Goal: Book appointment/travel/reservation

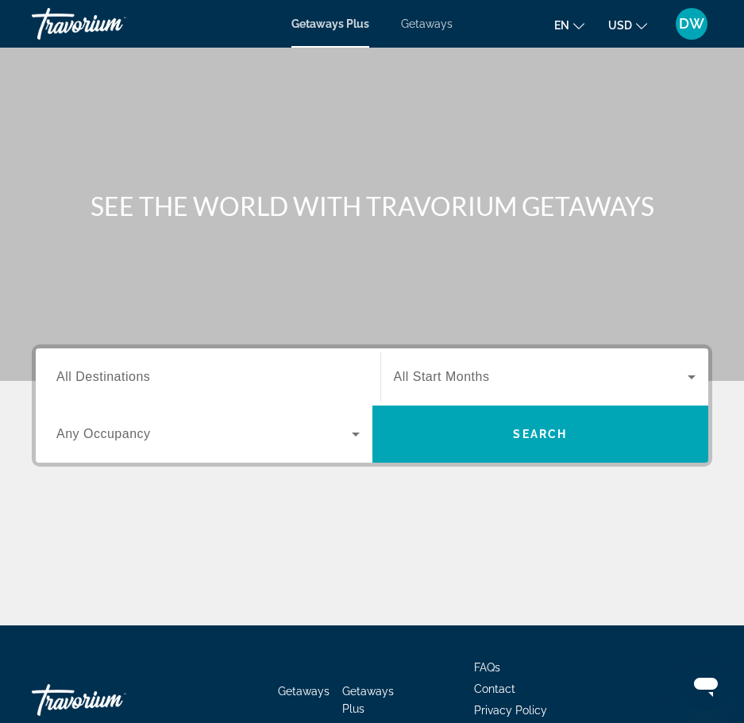
click at [705, 375] on div "Start Month All Start Months" at bounding box center [545, 377] width 328 height 44
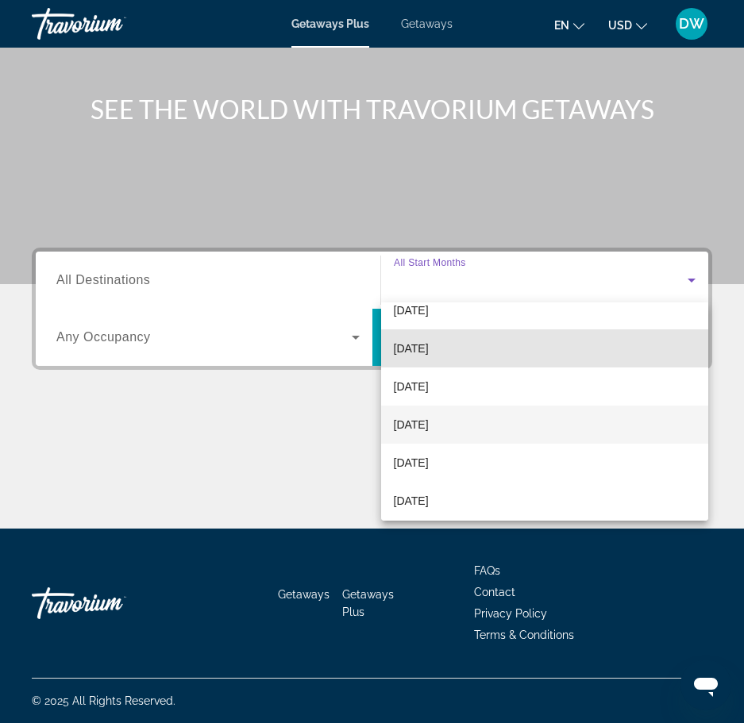
scroll to position [59, 0]
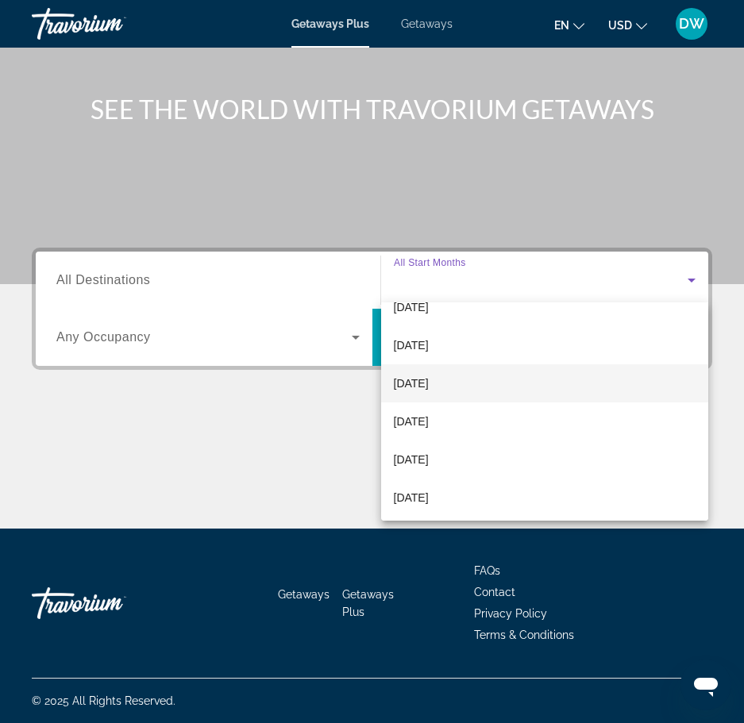
click at [428, 390] on span "[DATE]" at bounding box center [411, 383] width 35 height 19
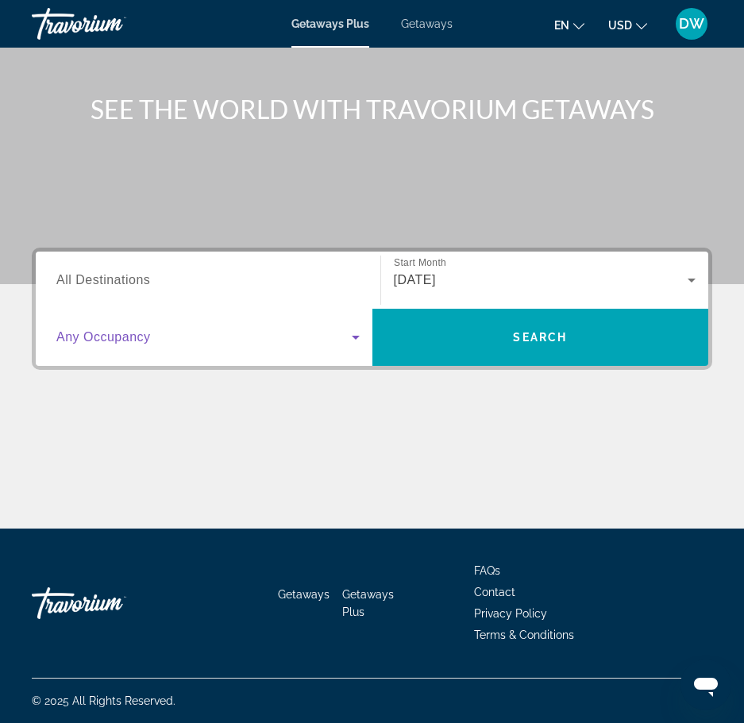
click at [357, 333] on icon "Search widget" at bounding box center [355, 337] width 19 height 19
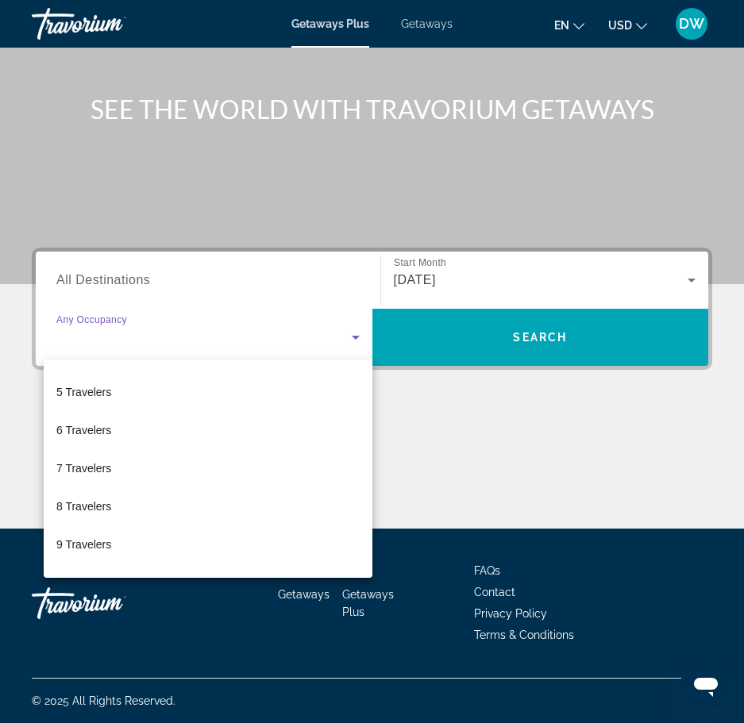
scroll to position [175, 0]
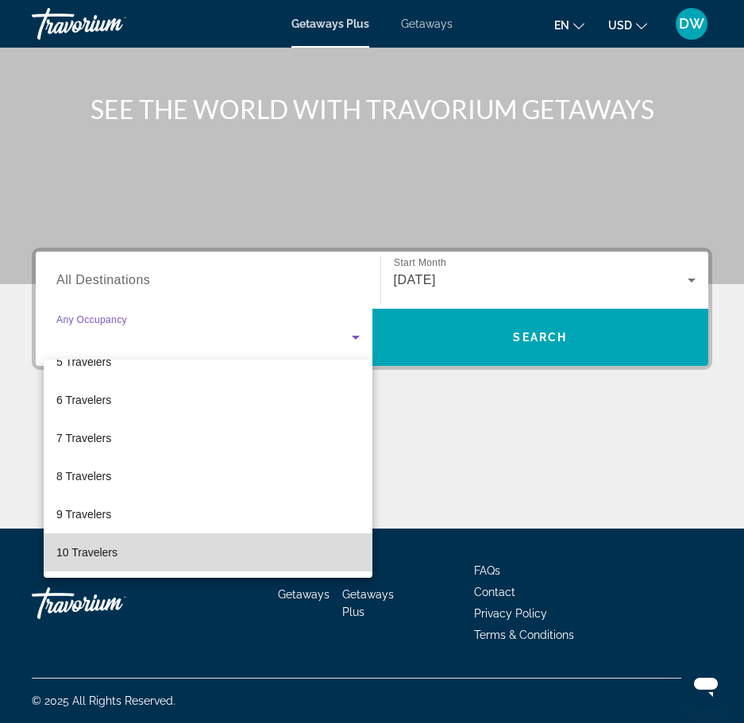
click at [258, 559] on mat-option "10 Travelers" at bounding box center [208, 552] width 329 height 38
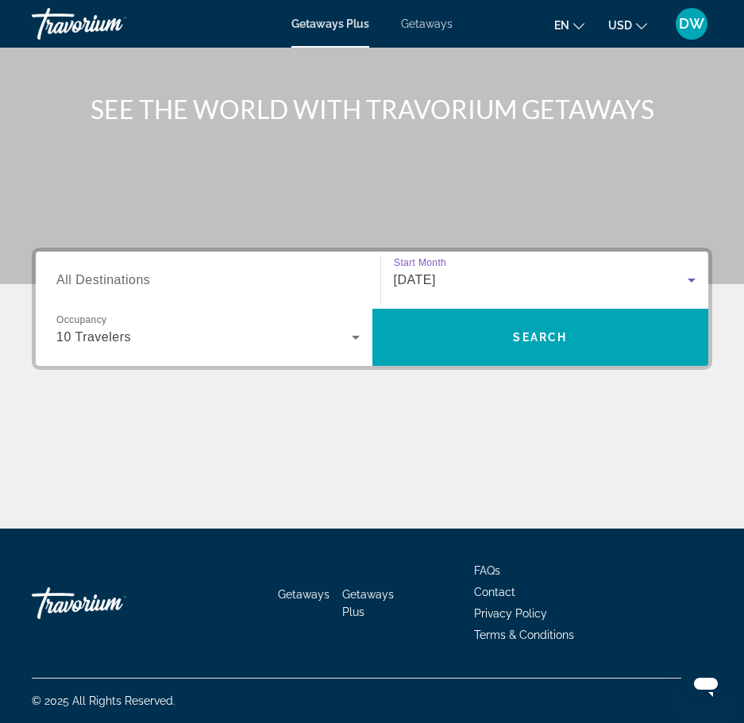
click at [690, 275] on icon "Search widget" at bounding box center [691, 280] width 19 height 19
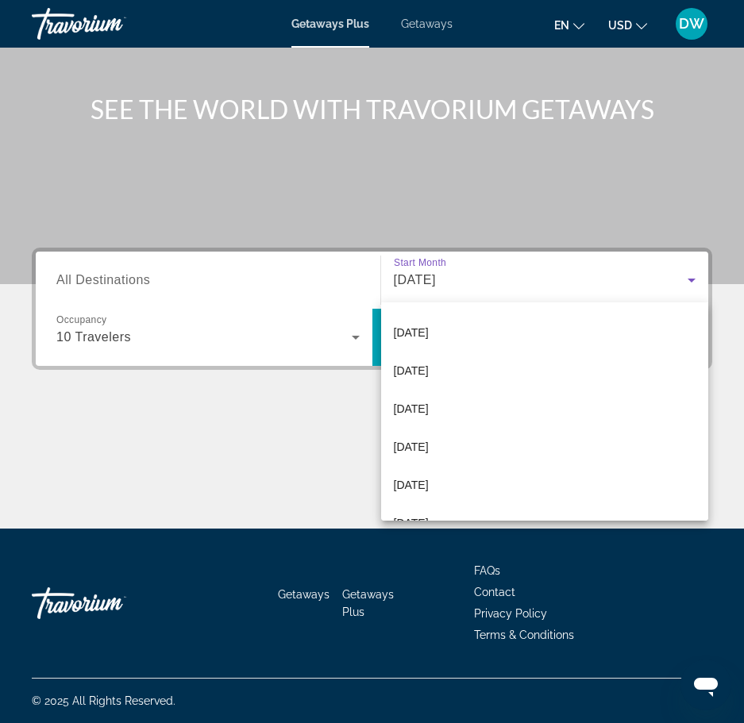
scroll to position [328, 0]
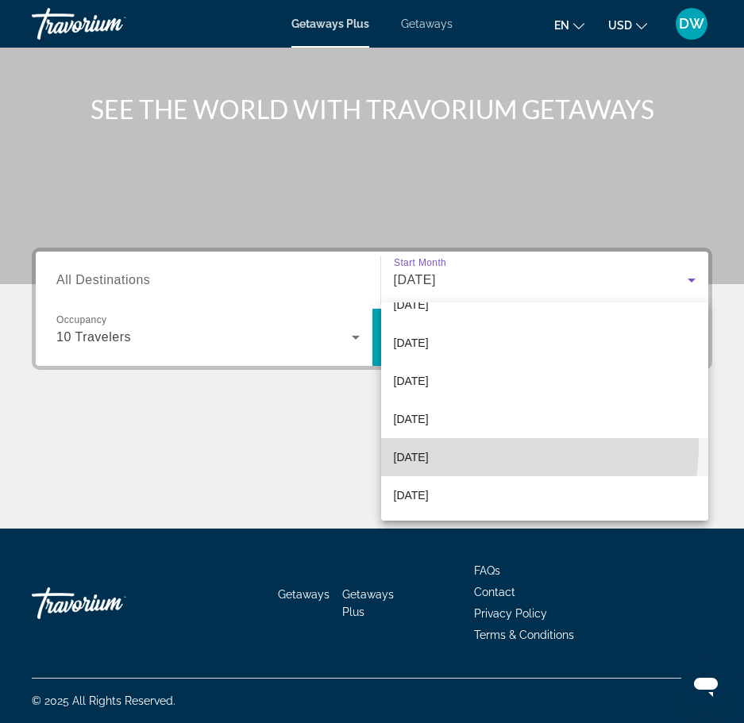
click at [517, 448] on mat-option "[DATE]" at bounding box center [545, 457] width 328 height 38
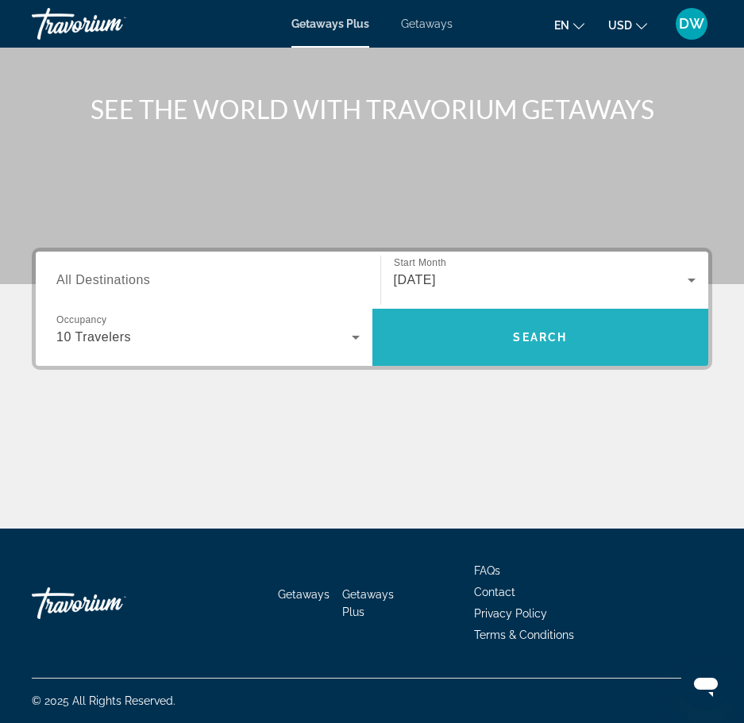
click at [530, 337] on span "Search" at bounding box center [540, 337] width 54 height 13
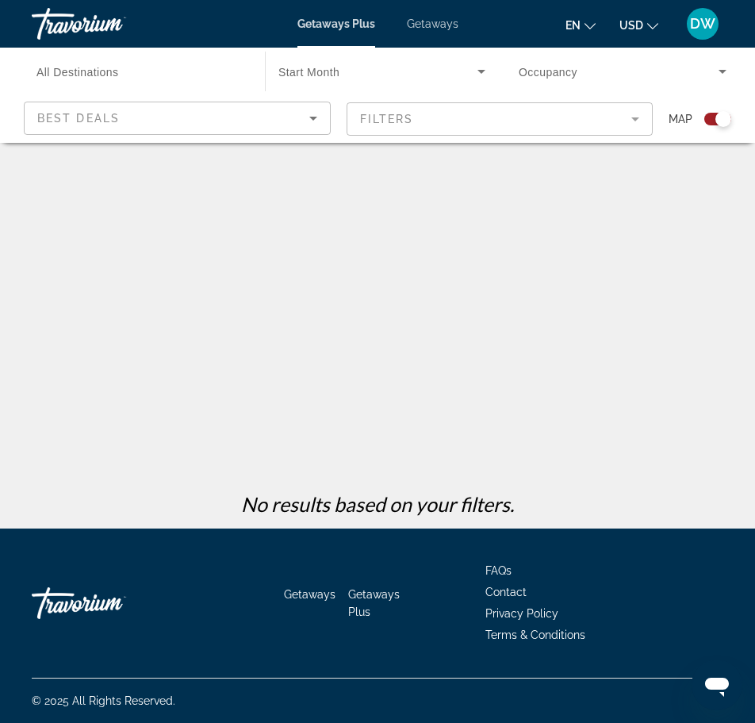
click at [639, 122] on mat-form-field "Filters" at bounding box center [500, 118] width 307 height 33
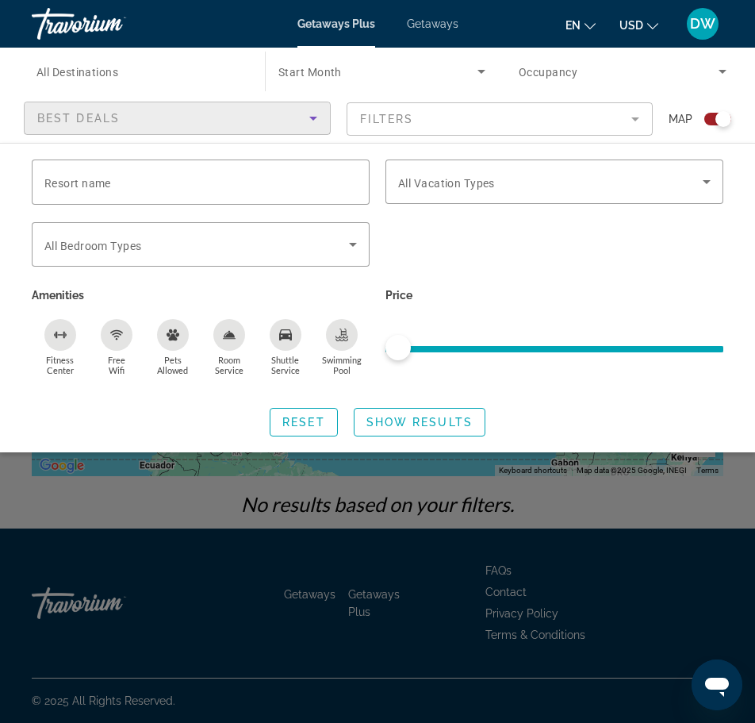
click at [314, 121] on icon "Sort by" at bounding box center [313, 118] width 19 height 19
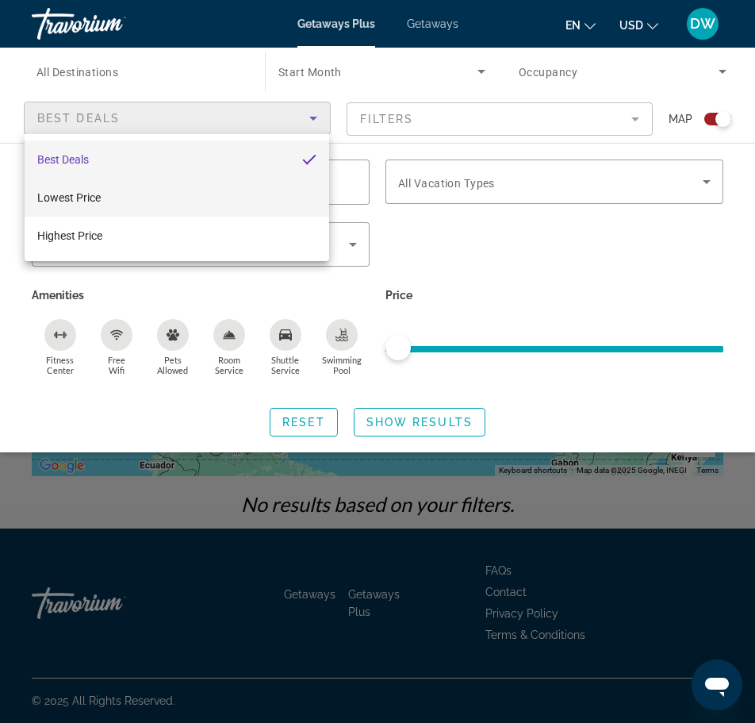
click at [266, 194] on mat-option "Lowest Price" at bounding box center [177, 198] width 305 height 38
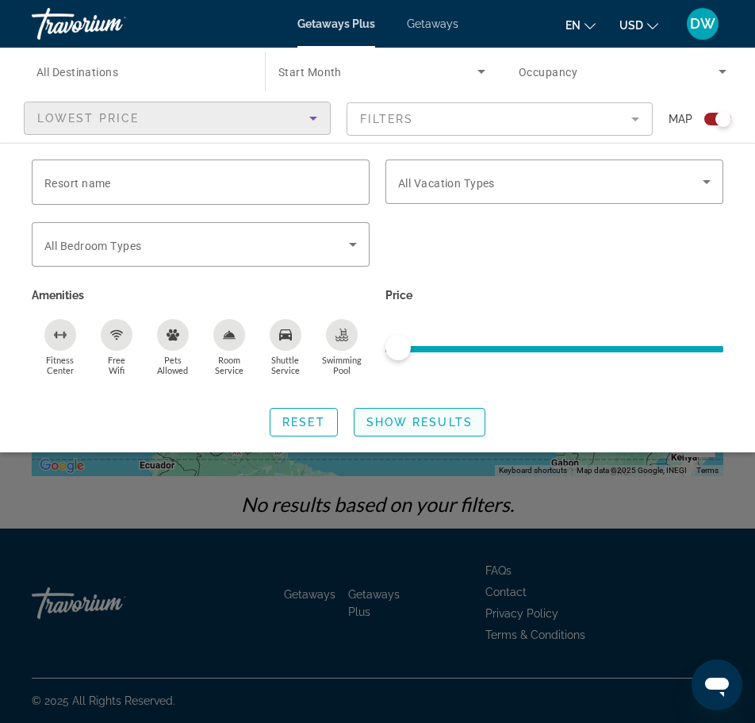
click at [392, 417] on span "Show Results" at bounding box center [420, 422] width 106 height 13
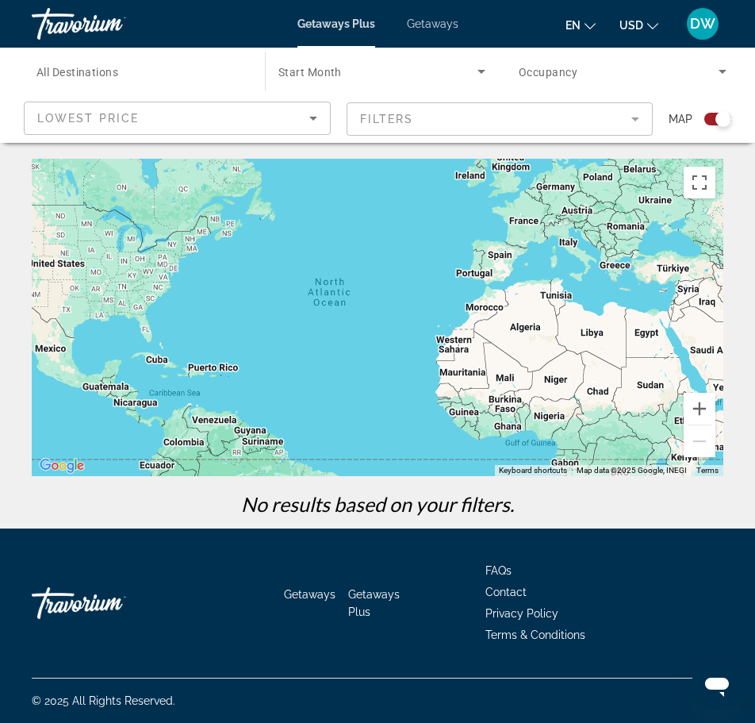
click at [628, 124] on mat-form-field "Filters" at bounding box center [500, 118] width 307 height 33
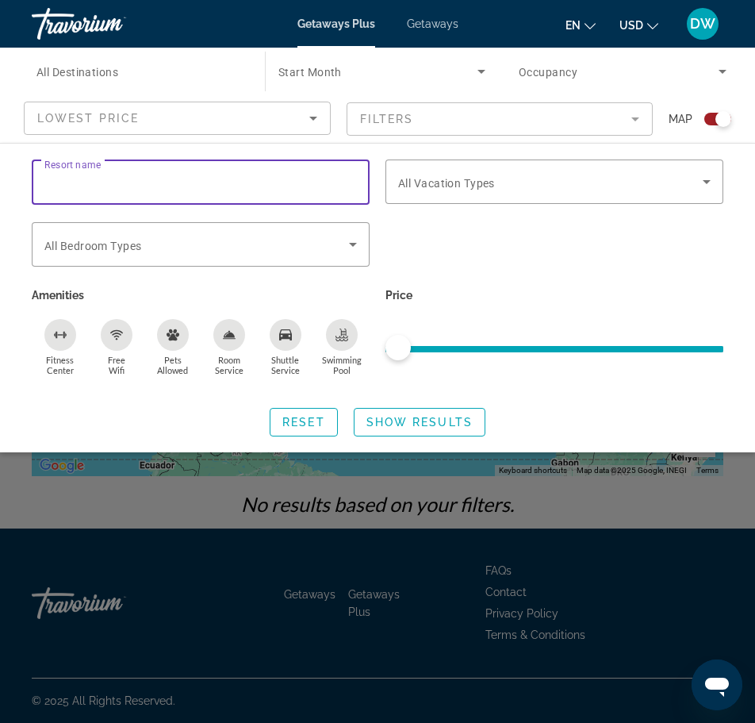
click at [152, 185] on input "Resort name" at bounding box center [200, 182] width 313 height 19
click at [701, 183] on icon "Search widget" at bounding box center [706, 181] width 19 height 19
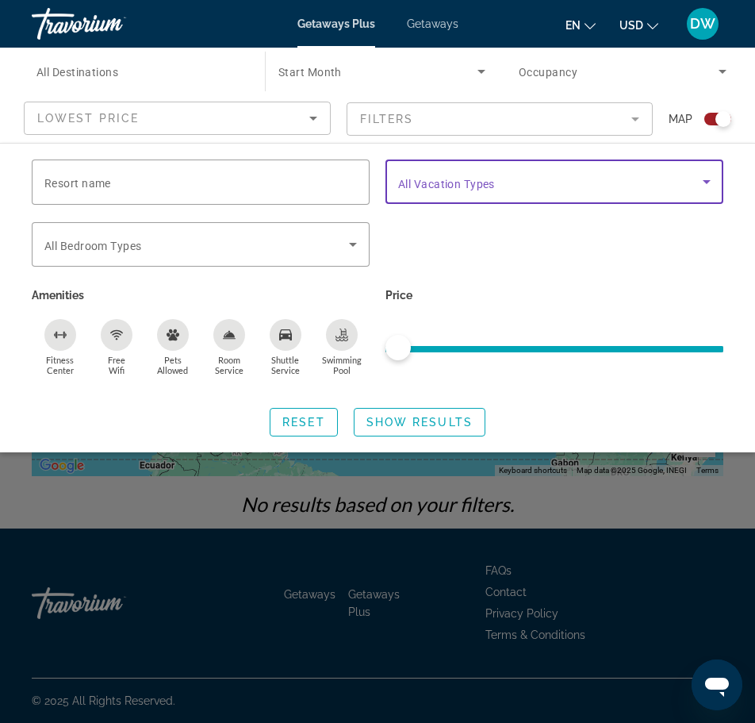
click at [708, 186] on icon "Search widget" at bounding box center [706, 181] width 19 height 19
click at [709, 184] on icon "Search widget" at bounding box center [706, 181] width 19 height 19
click at [651, 185] on span "Search widget" at bounding box center [550, 181] width 305 height 19
click at [351, 248] on icon "Search widget" at bounding box center [353, 244] width 19 height 19
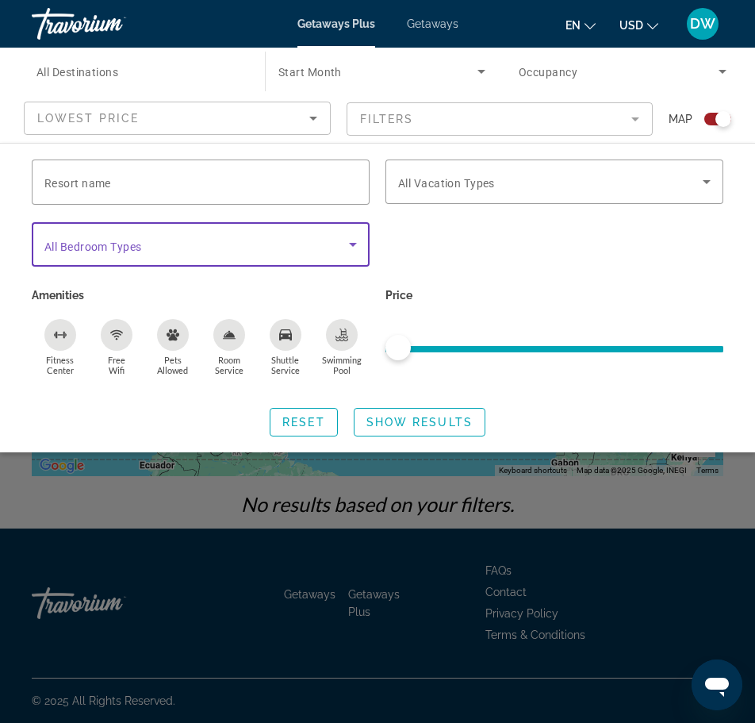
click at [351, 248] on icon "Search widget" at bounding box center [353, 244] width 19 height 19
click at [336, 80] on span "Search widget" at bounding box center [378, 71] width 199 height 19
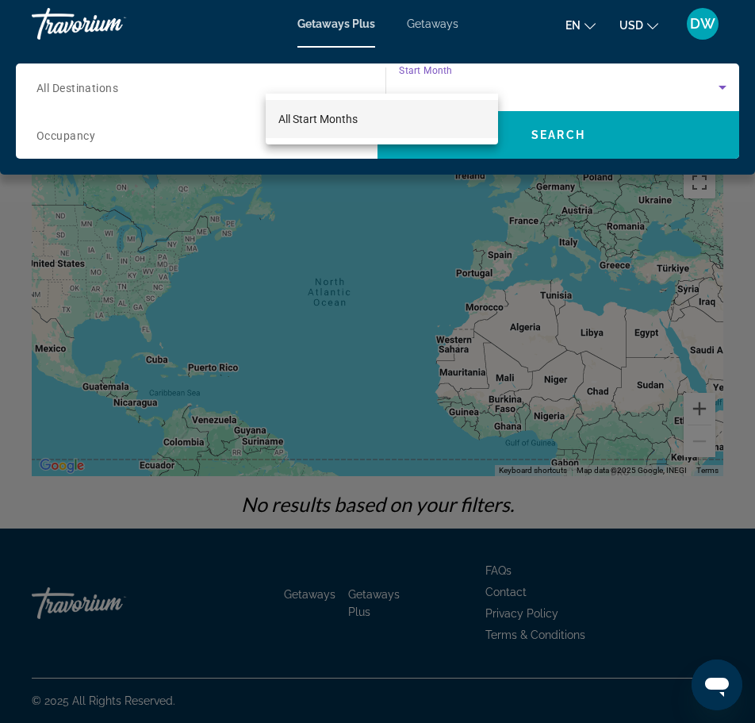
click at [476, 82] on div at bounding box center [377, 361] width 755 height 723
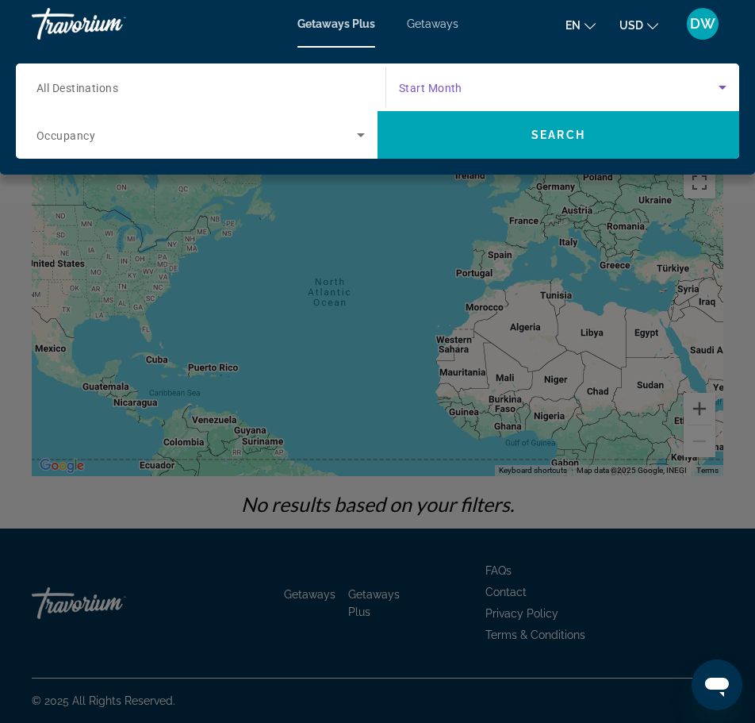
click at [724, 79] on icon "Search widget" at bounding box center [722, 87] width 19 height 19
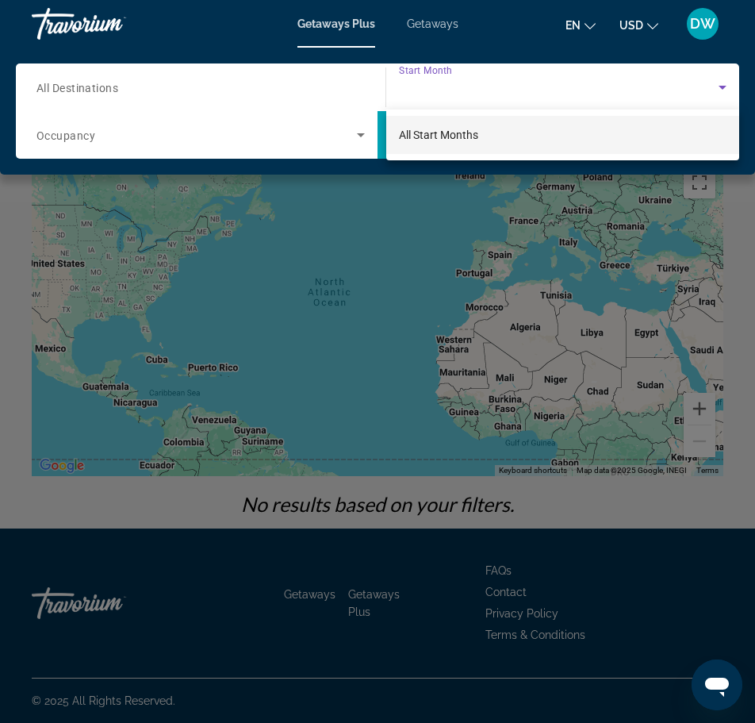
click at [567, 140] on mat-option "All Start Months" at bounding box center [562, 135] width 353 height 38
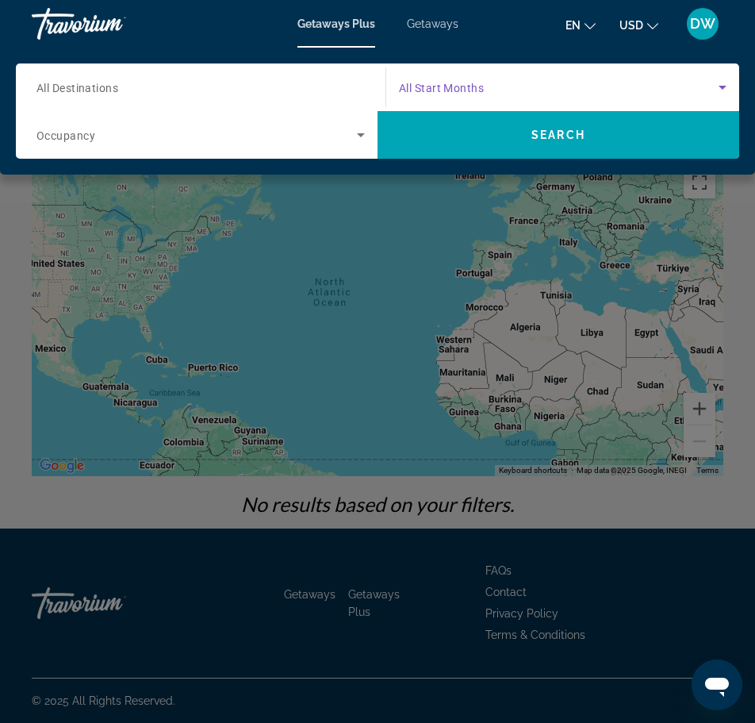
click at [567, 140] on span "Search" at bounding box center [559, 135] width 54 height 13
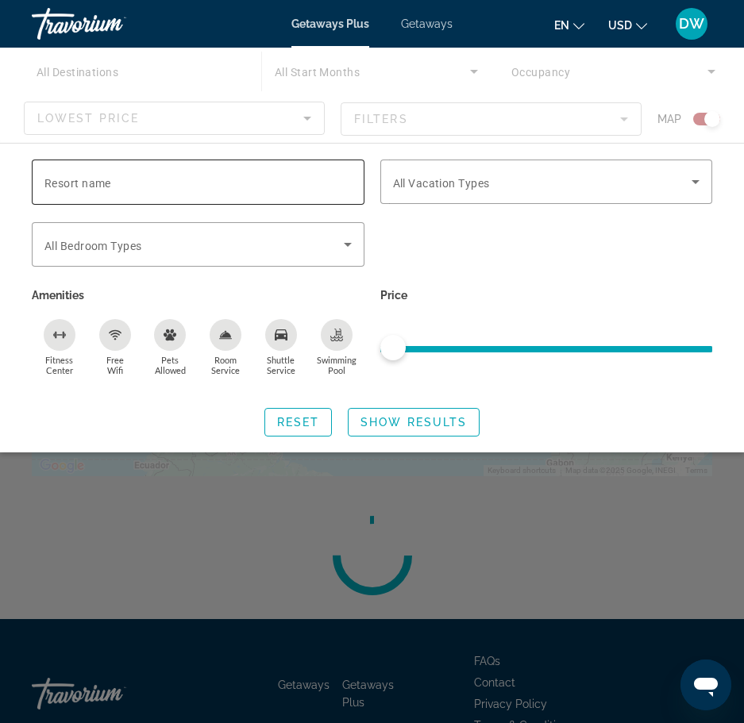
click at [338, 194] on div "Search widget" at bounding box center [197, 181] width 307 height 45
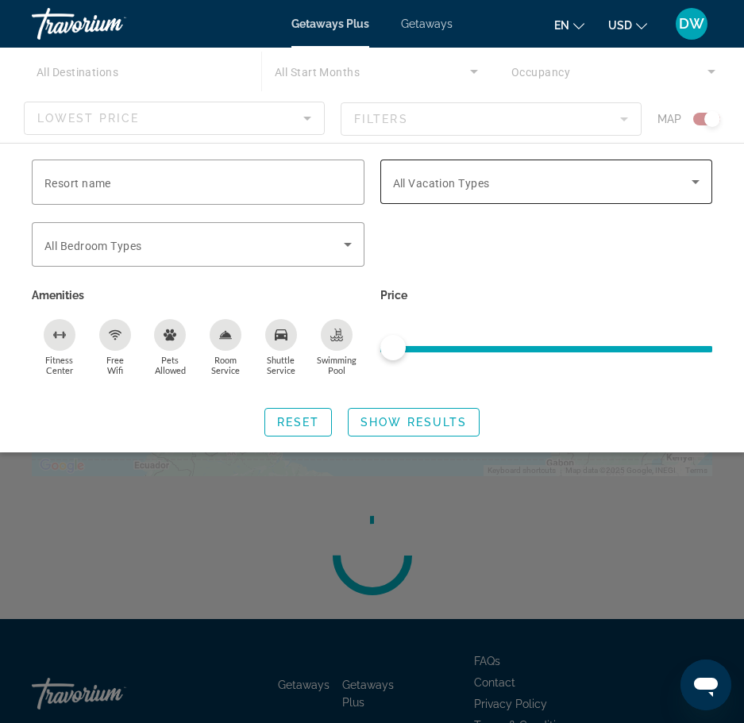
click at [486, 178] on span "All Vacation Types" at bounding box center [441, 183] width 97 height 13
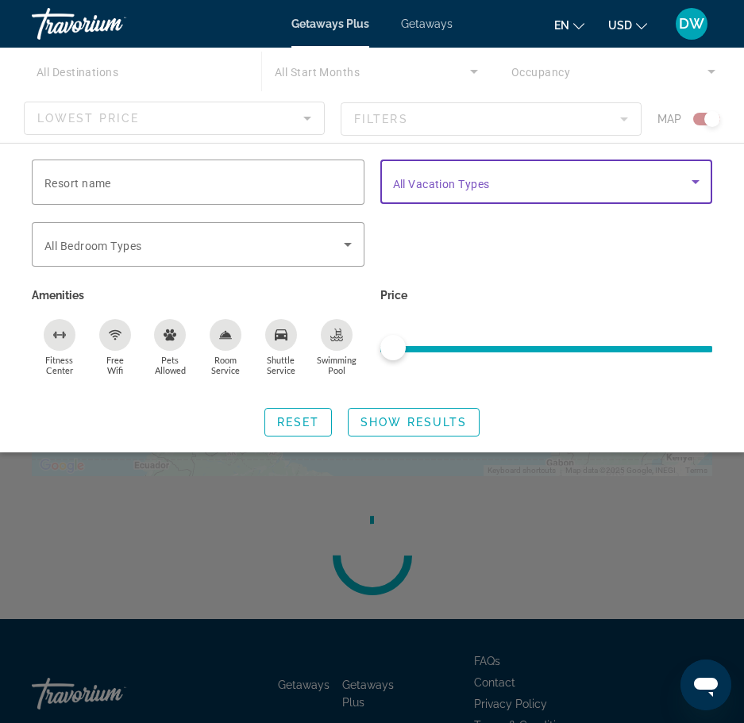
click at [92, 75] on div "Main content" at bounding box center [372, 95] width 744 height 95
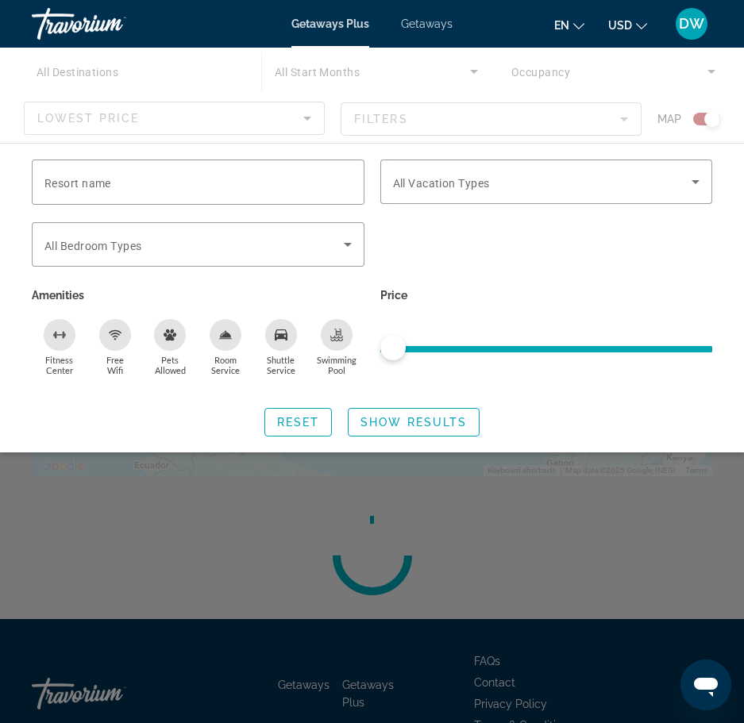
click at [421, 21] on span "Getaways" at bounding box center [427, 23] width 52 height 13
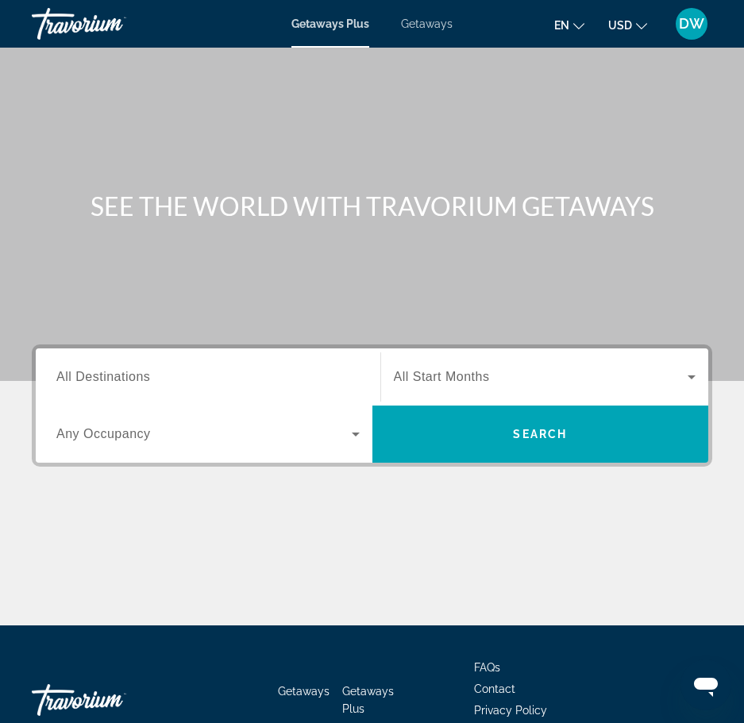
click at [447, 382] on span "All Start Months" at bounding box center [442, 376] width 96 height 13
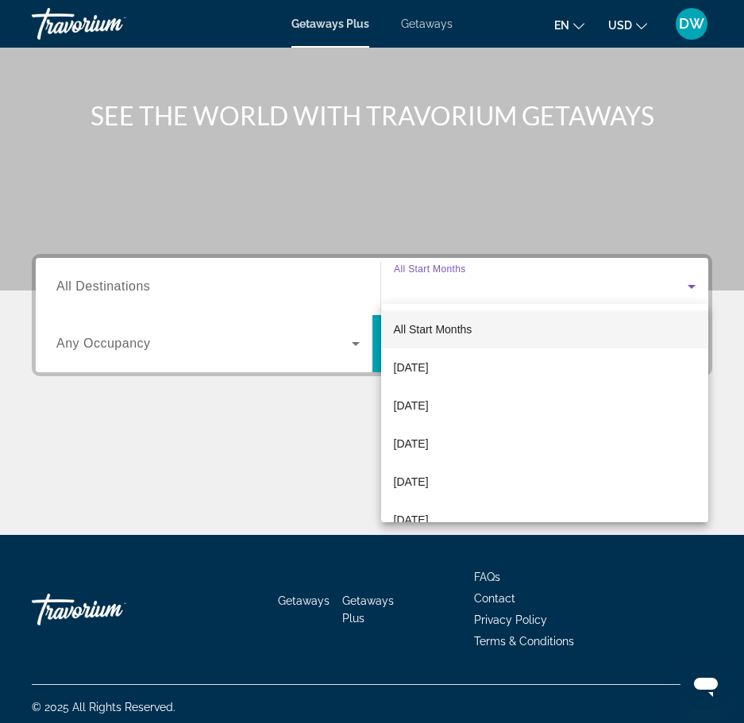
scroll to position [97, 0]
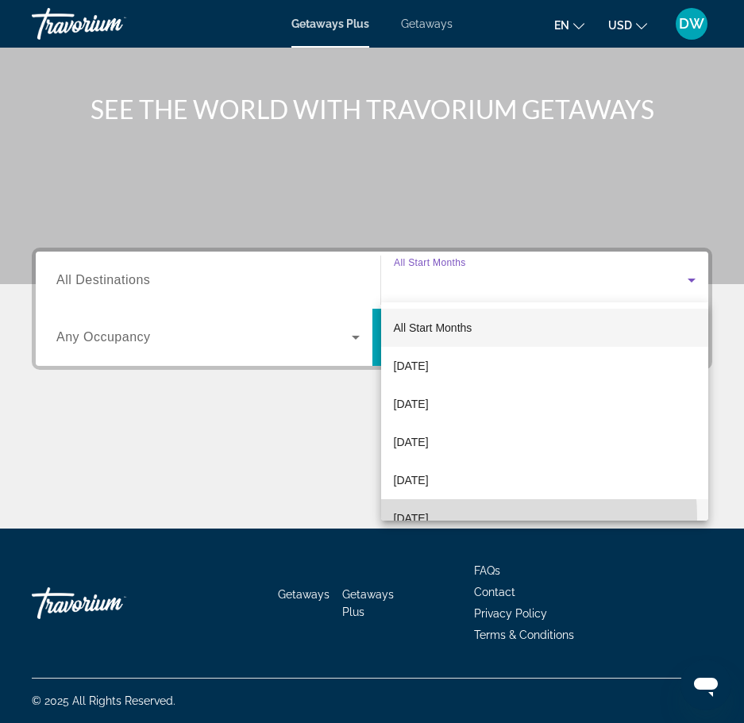
click at [428, 518] on span "[DATE]" at bounding box center [411, 518] width 35 height 19
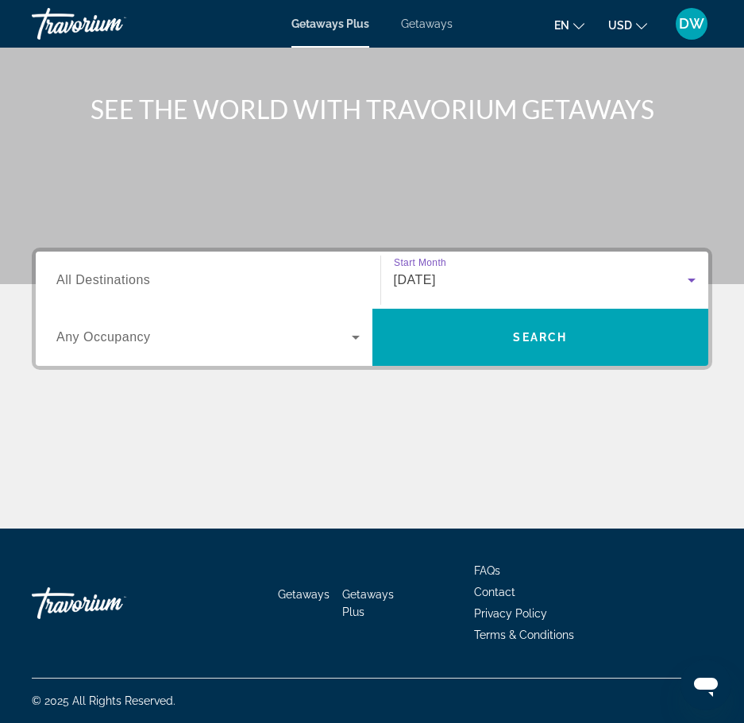
click at [363, 357] on div "Occupancy Any Occupancy" at bounding box center [208, 337] width 329 height 44
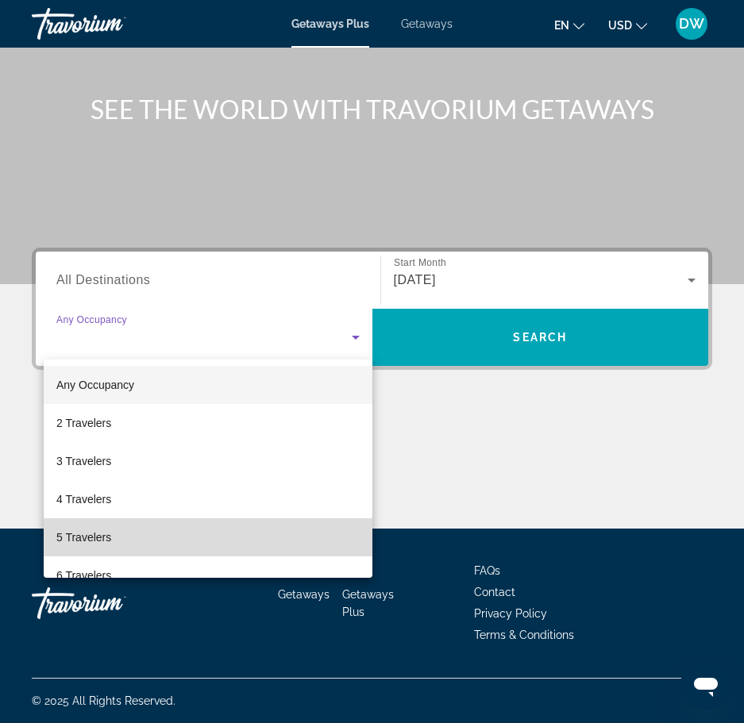
click at [359, 554] on mat-option "5 Travelers" at bounding box center [208, 537] width 329 height 38
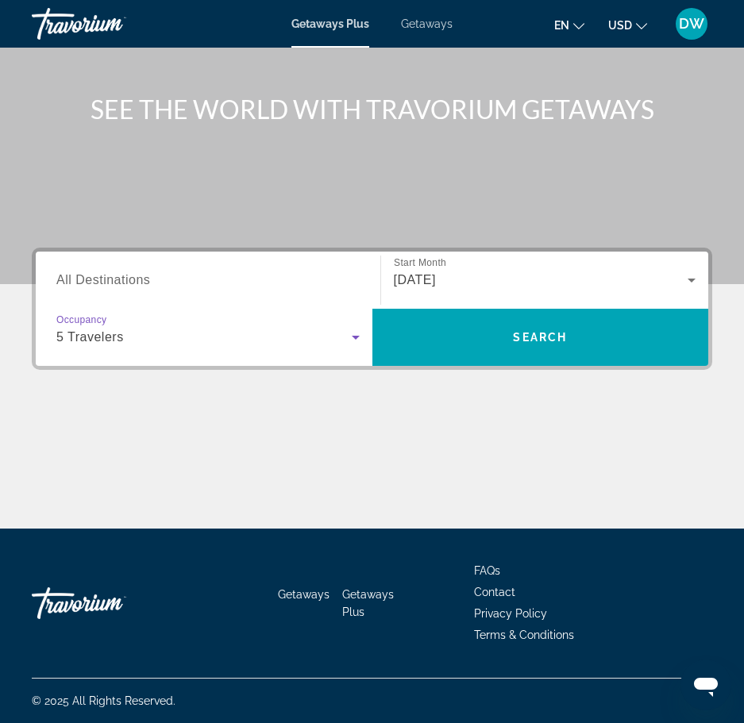
click at [352, 340] on icon "Search widget" at bounding box center [355, 337] width 19 height 19
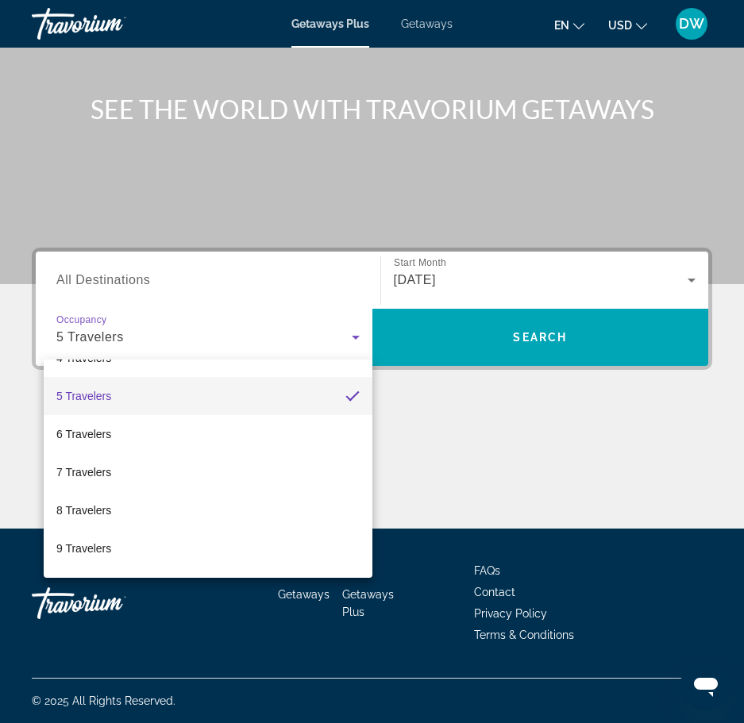
scroll to position [175, 0]
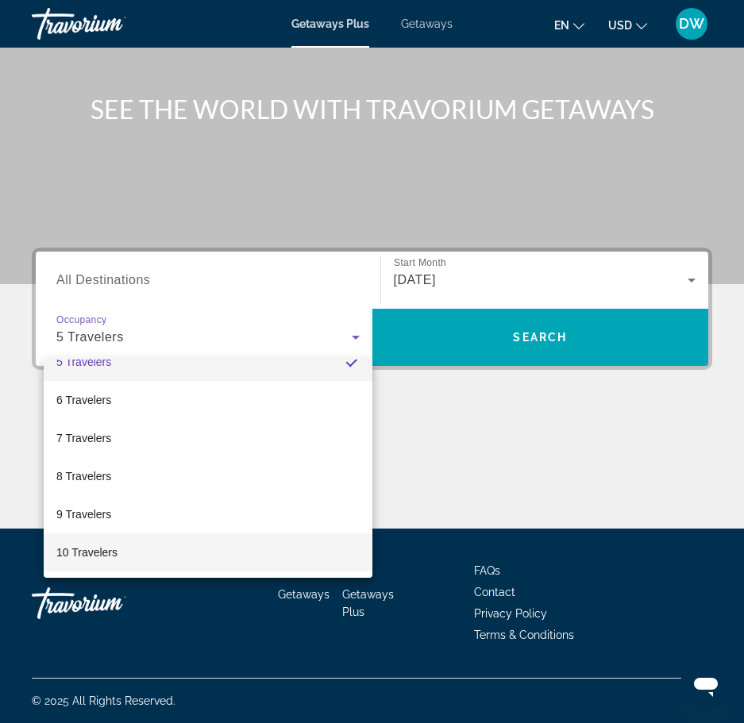
click at [252, 553] on mat-option "10 Travelers" at bounding box center [208, 552] width 329 height 38
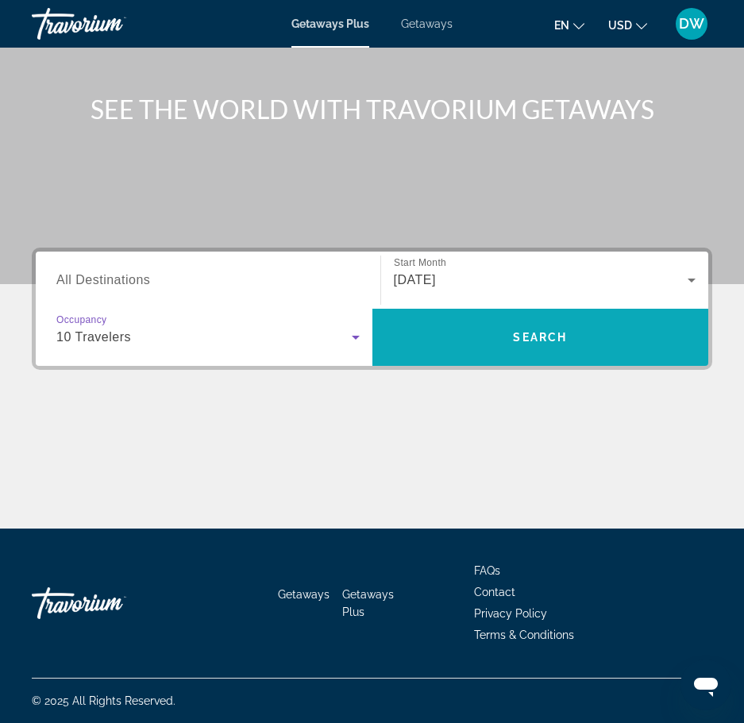
click at [544, 333] on span "Search" at bounding box center [540, 337] width 54 height 13
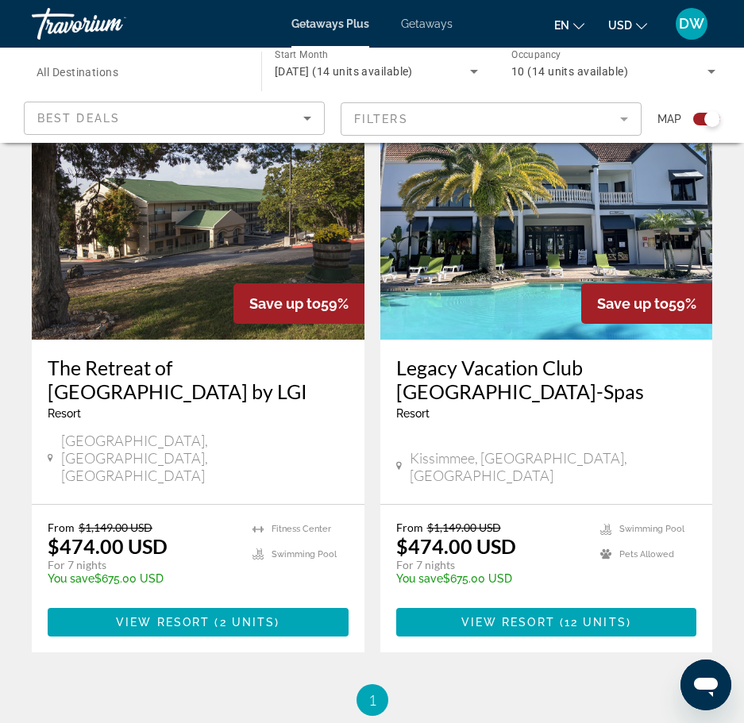
scroll to position [448, 0]
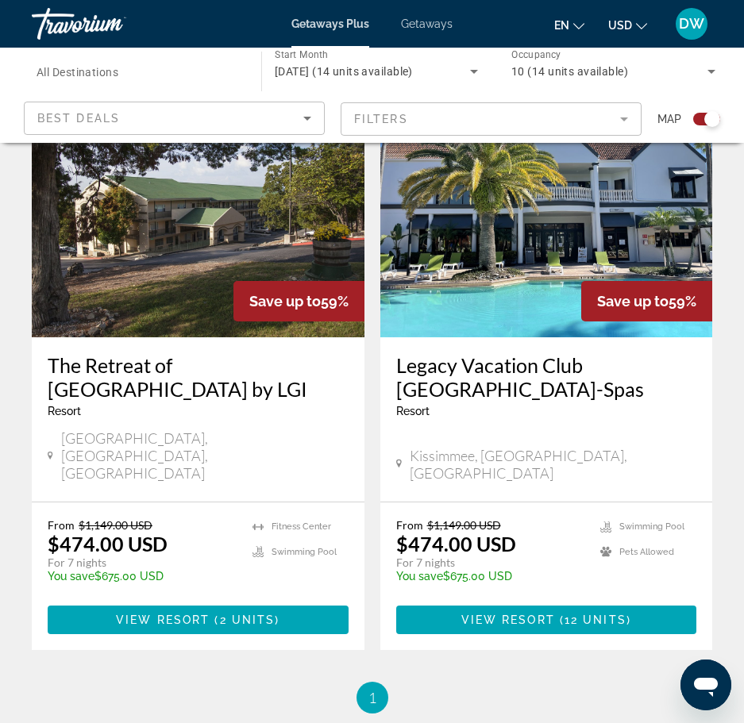
click at [621, 601] on span "Main content" at bounding box center [546, 620] width 301 height 38
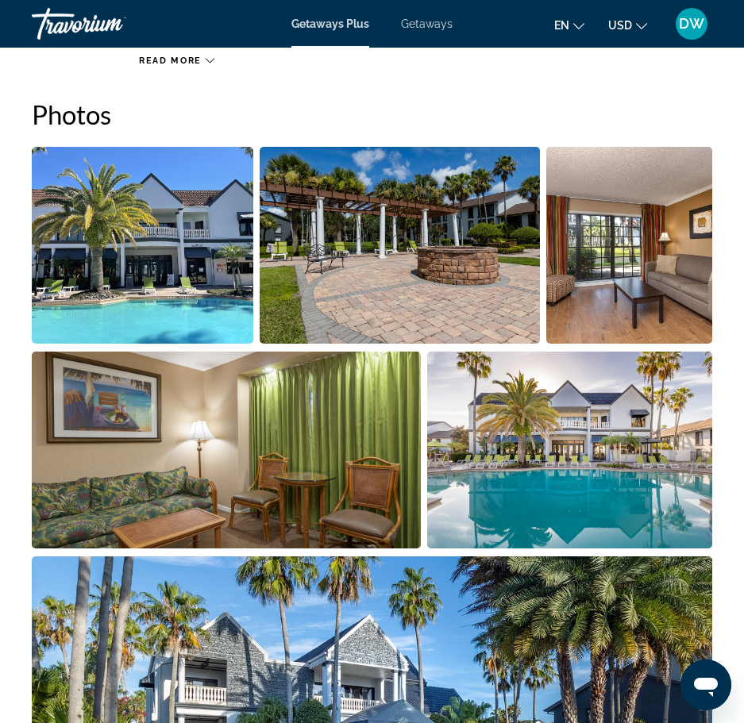
scroll to position [1059, 0]
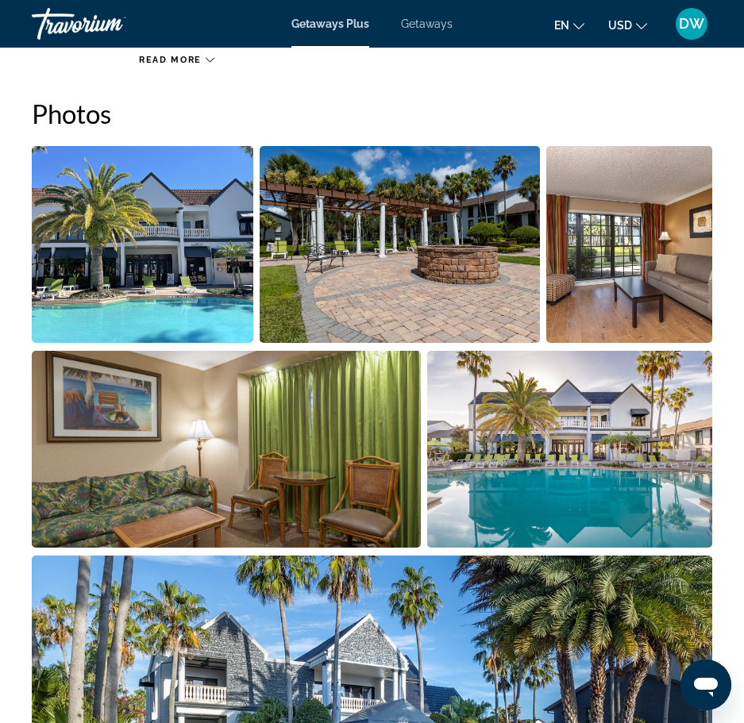
click at [213, 251] on img "Open full-screen image slider" at bounding box center [142, 244] width 221 height 197
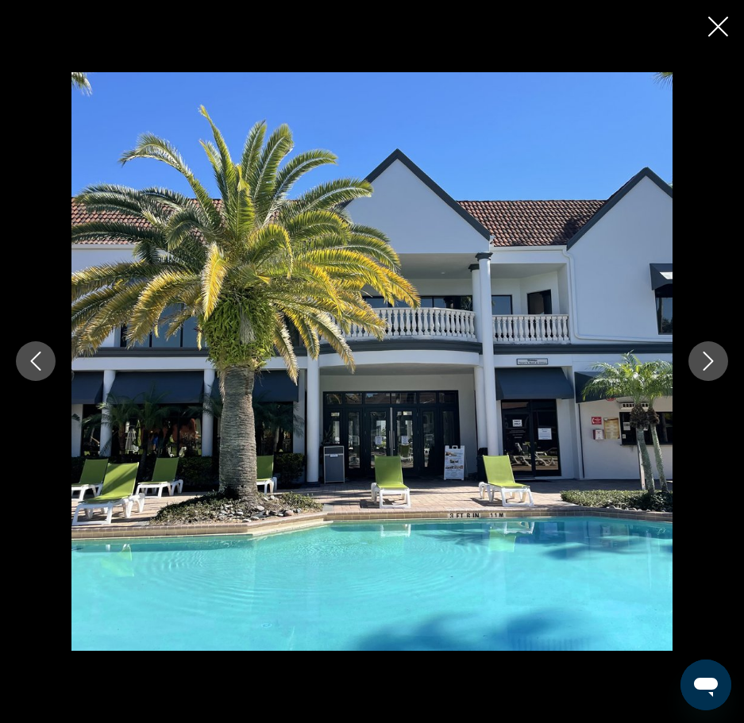
click at [717, 357] on icon "Next image" at bounding box center [707, 361] width 19 height 19
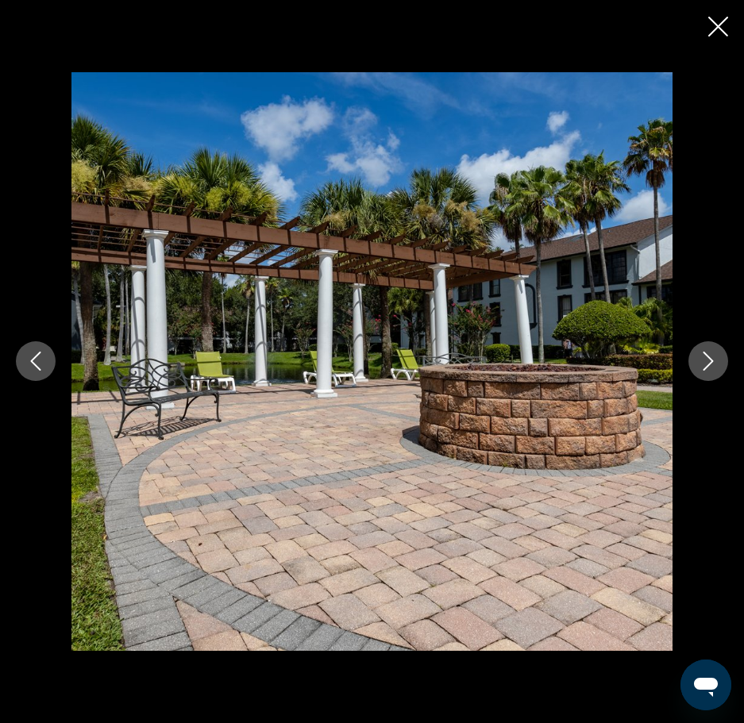
click at [717, 357] on icon "Next image" at bounding box center [707, 361] width 19 height 19
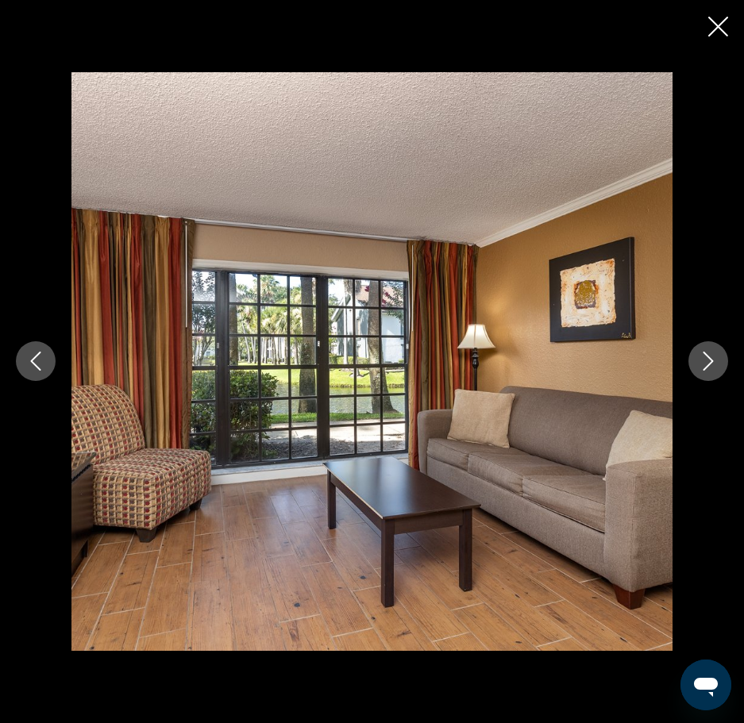
click at [717, 357] on icon "Next image" at bounding box center [707, 361] width 19 height 19
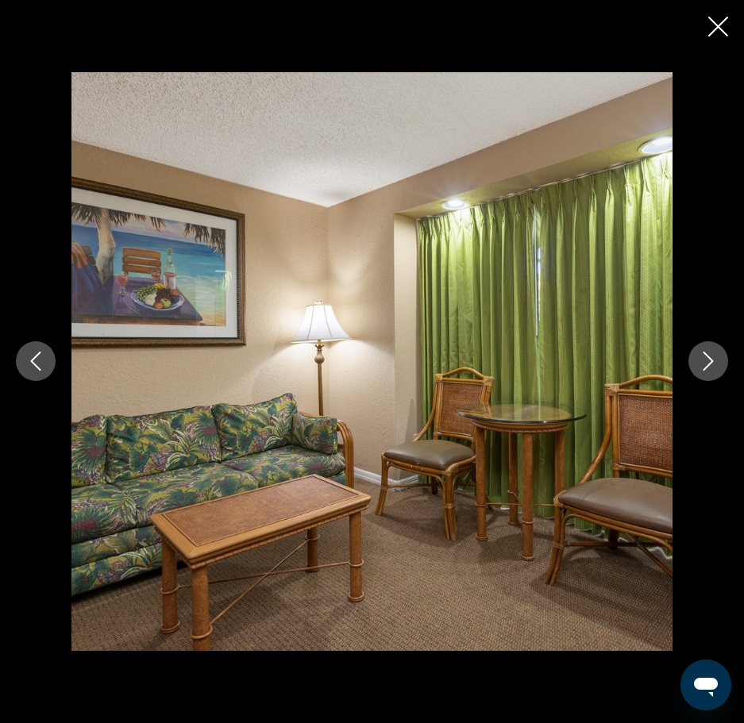
click at [717, 357] on icon "Next image" at bounding box center [707, 361] width 19 height 19
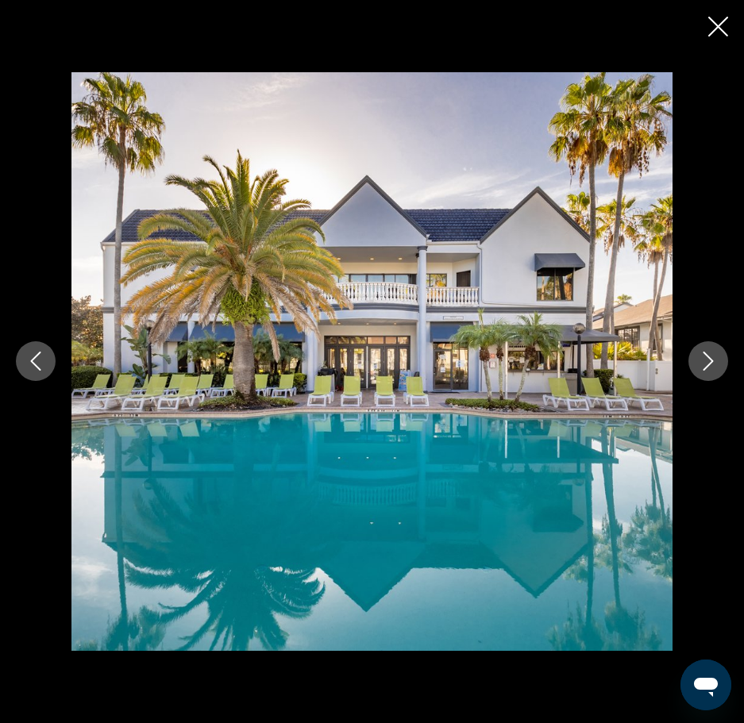
click at [717, 357] on icon "Next image" at bounding box center [707, 361] width 19 height 19
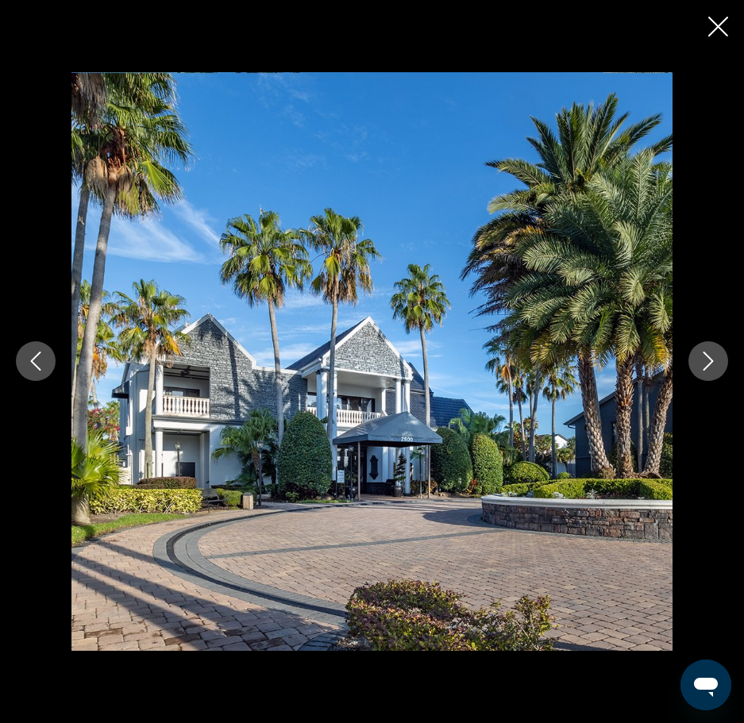
click at [717, 357] on icon "Next image" at bounding box center [707, 361] width 19 height 19
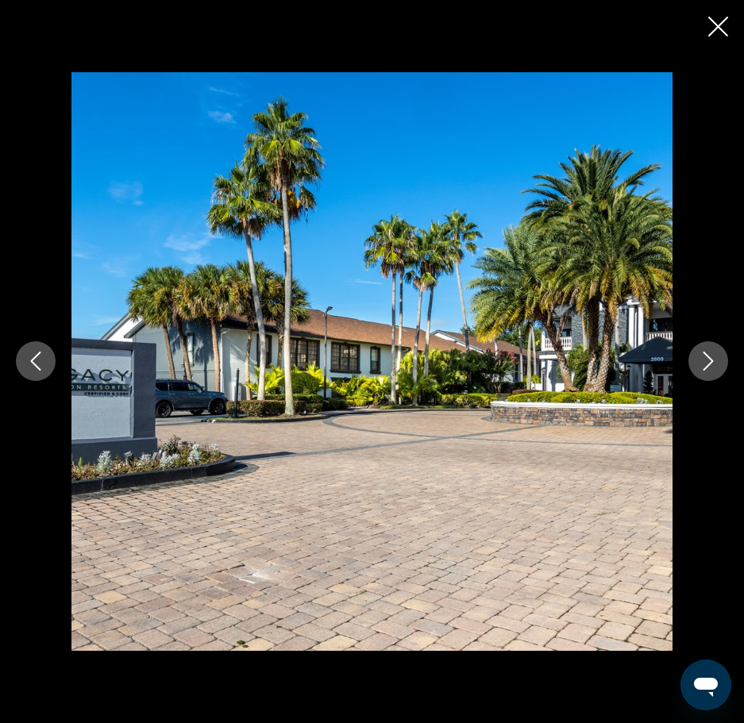
click at [717, 357] on icon "Next image" at bounding box center [707, 361] width 19 height 19
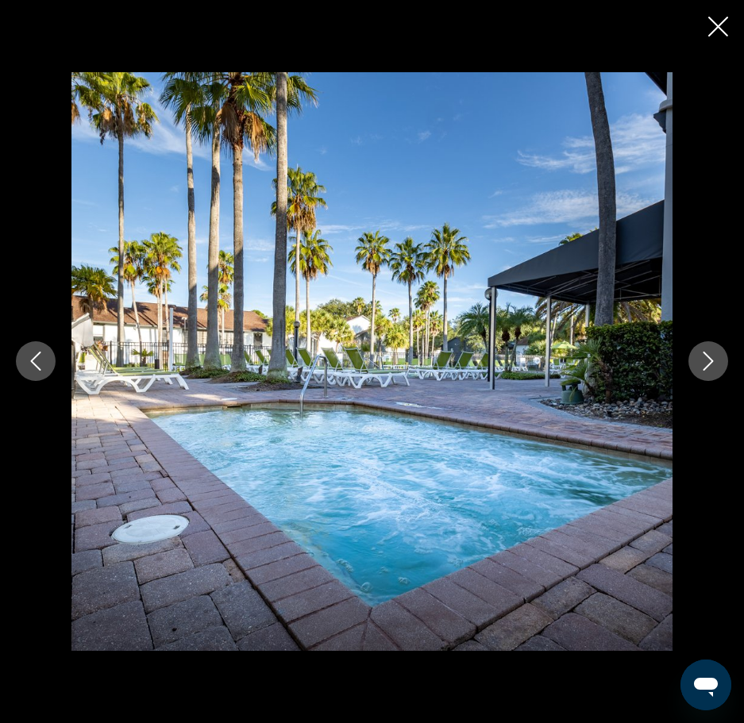
click at [717, 357] on icon "Next image" at bounding box center [707, 361] width 19 height 19
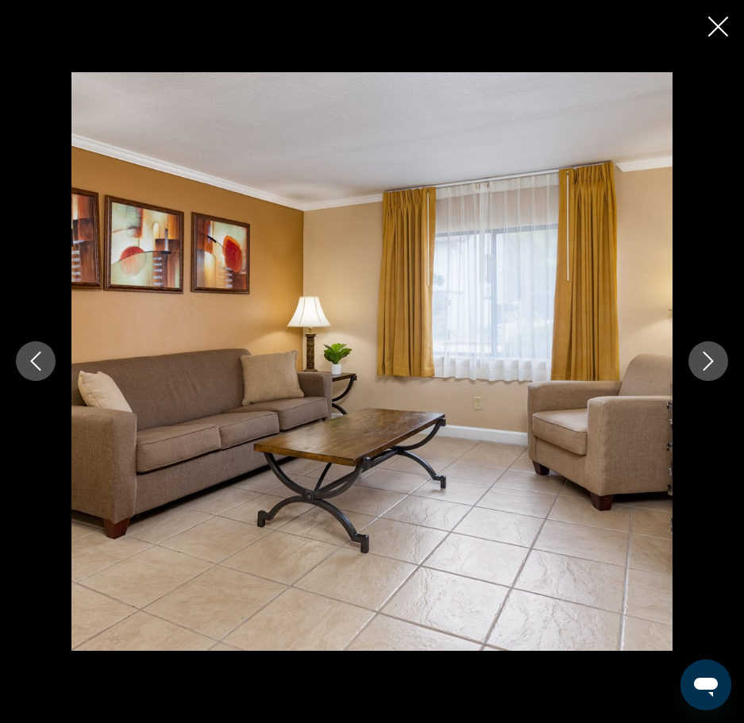
click at [717, 357] on icon "Next image" at bounding box center [707, 361] width 19 height 19
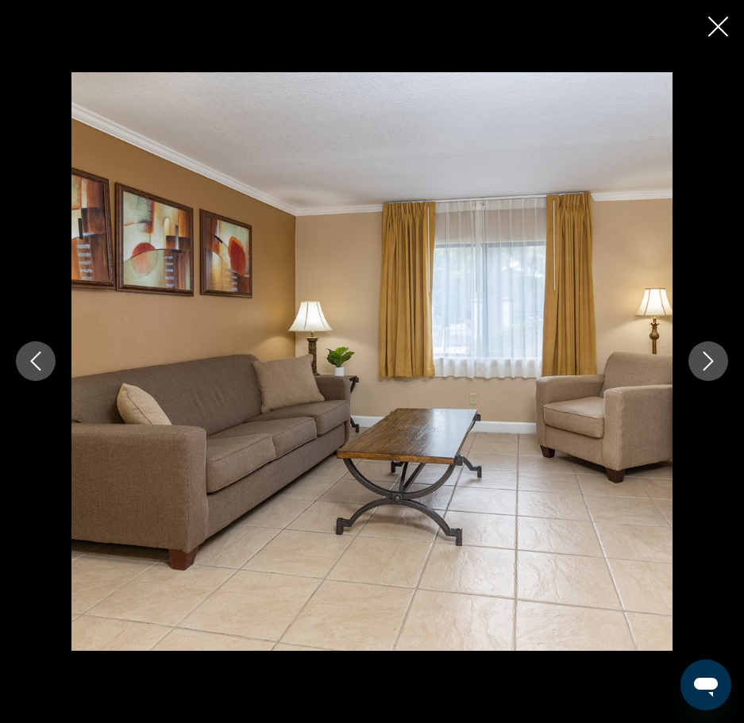
click at [717, 357] on icon "Next image" at bounding box center [707, 361] width 19 height 19
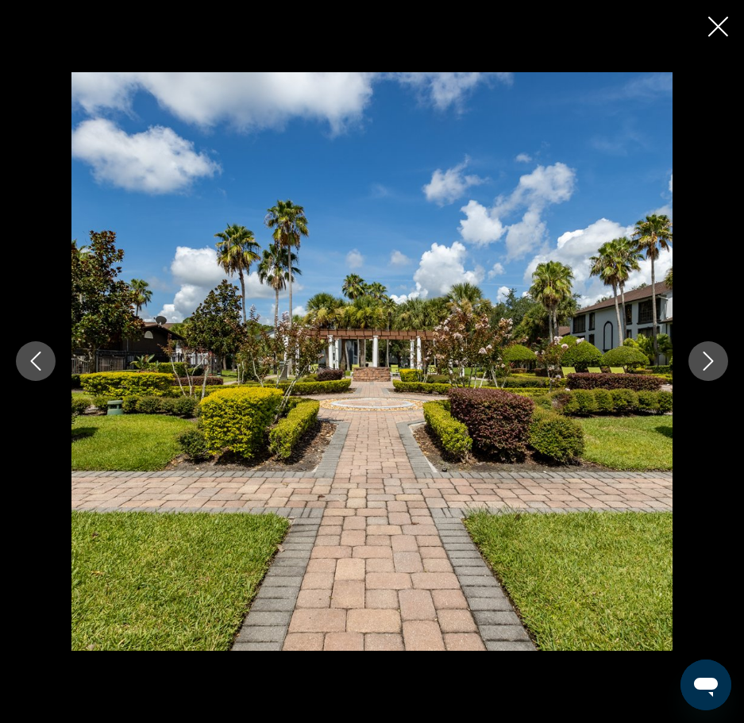
click at [717, 357] on icon "Next image" at bounding box center [707, 361] width 19 height 19
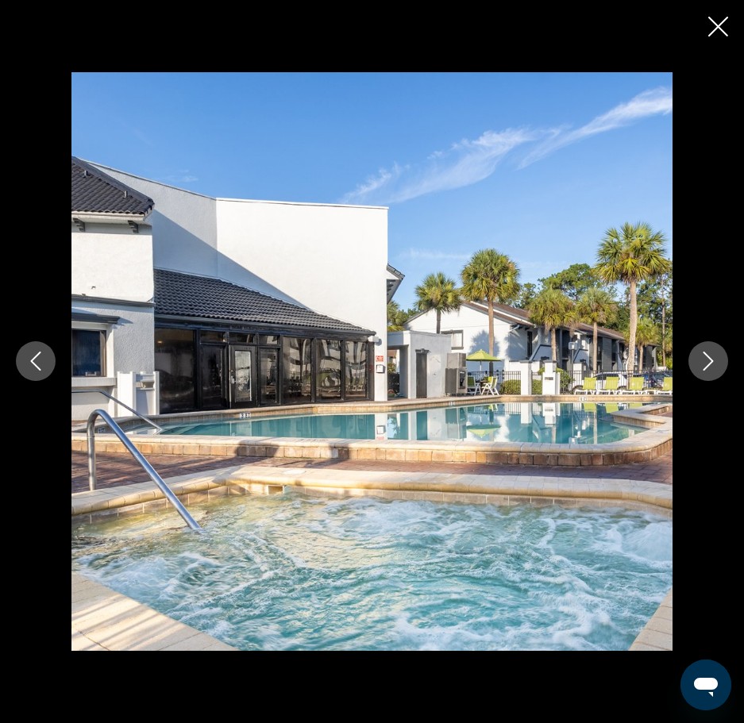
click at [717, 357] on icon "Next image" at bounding box center [707, 361] width 19 height 19
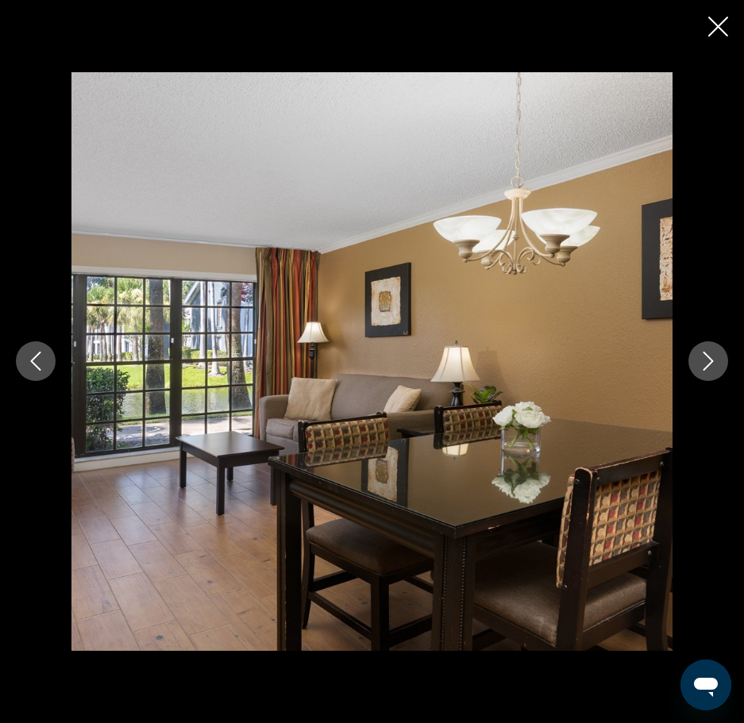
click at [717, 357] on icon "Next image" at bounding box center [707, 361] width 19 height 19
